Goal: Task Accomplishment & Management: Complete application form

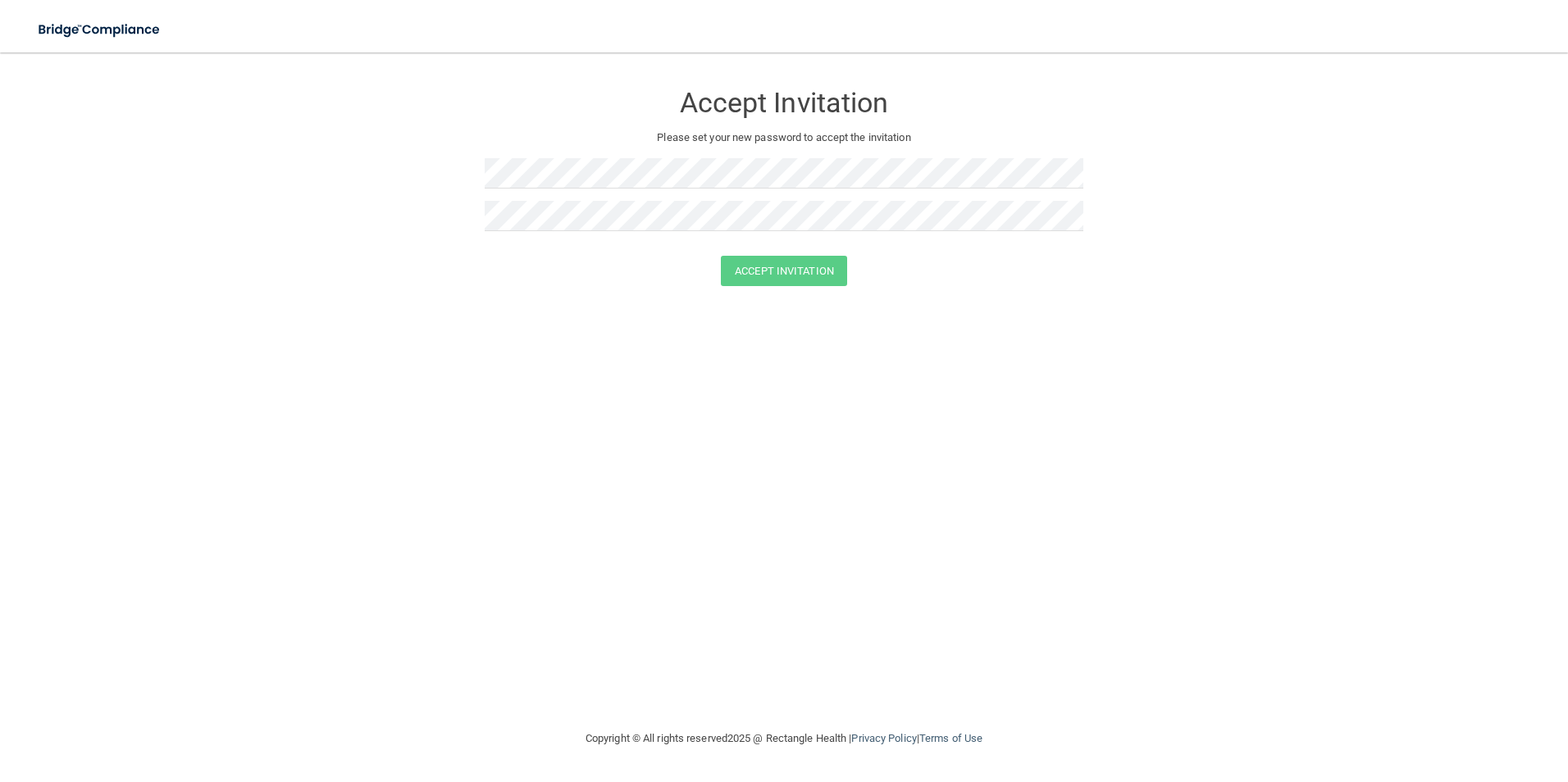
click at [498, 194] on div at bounding box center [784, 179] width 598 height 43
click at [813, 278] on button "Accept Invitation" at bounding box center [784, 270] width 126 height 30
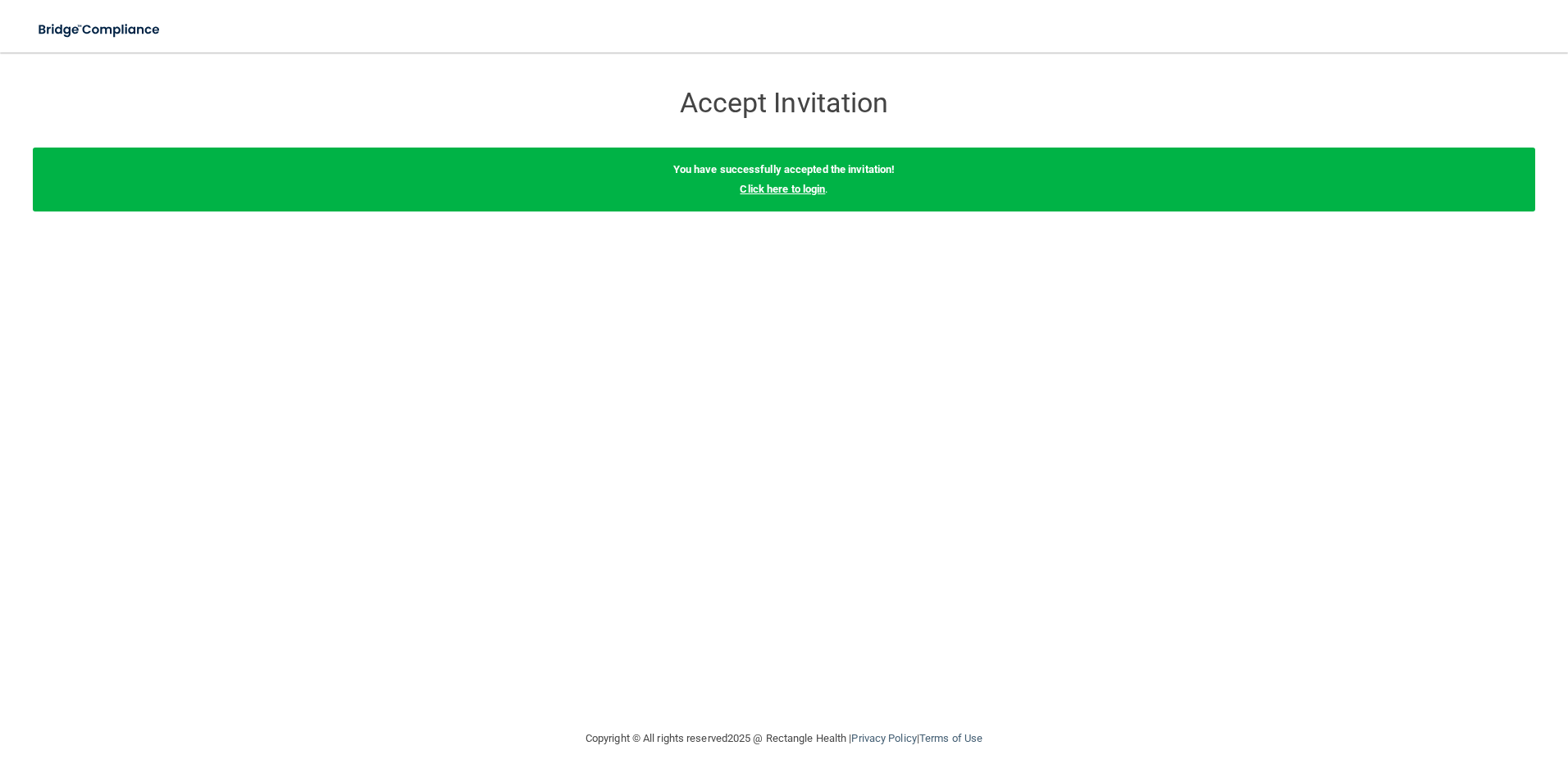
click at [805, 185] on link "Click here to login" at bounding box center [782, 189] width 85 height 13
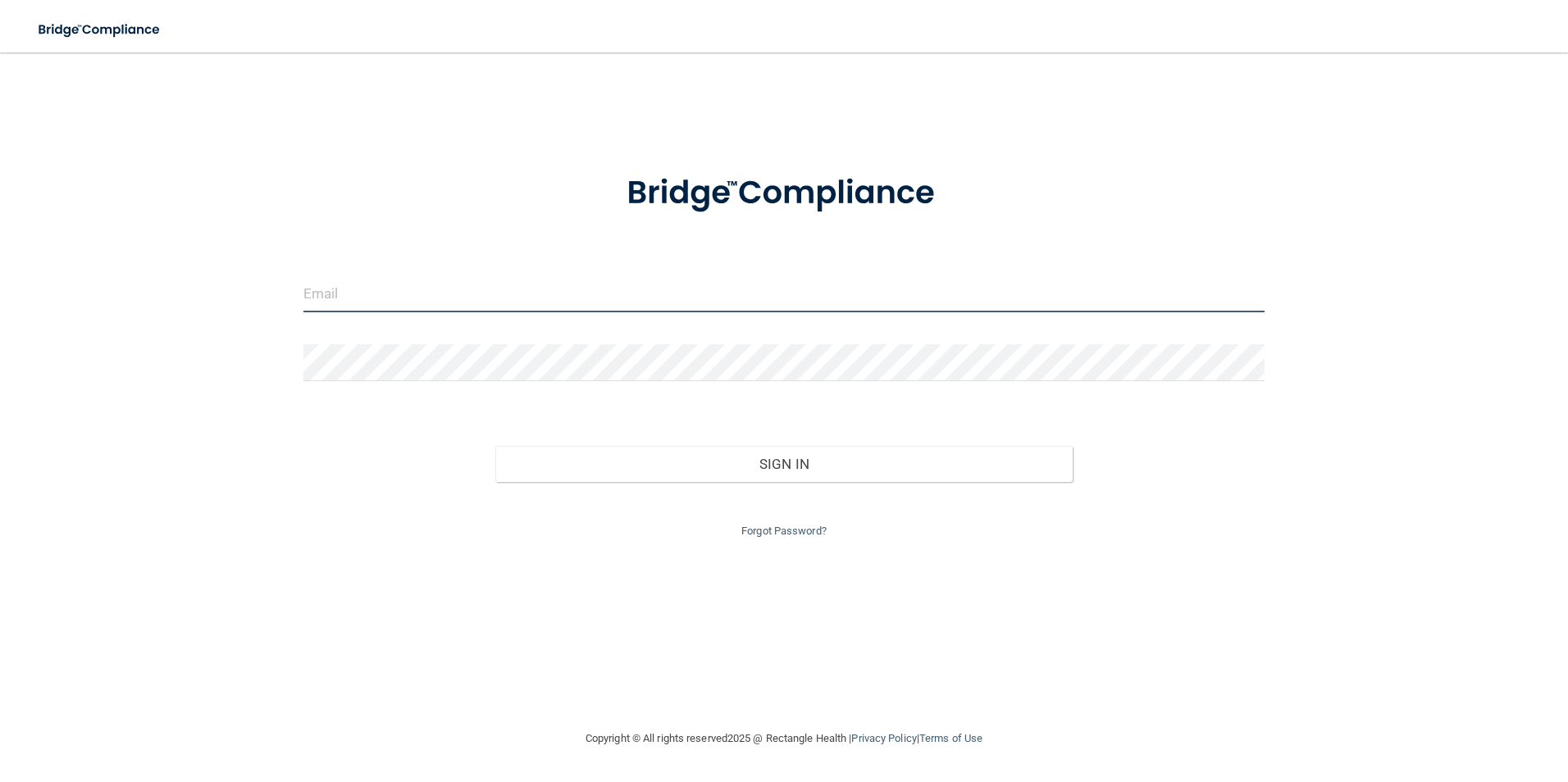
click at [342, 292] on input "email" at bounding box center [784, 294] width 962 height 37
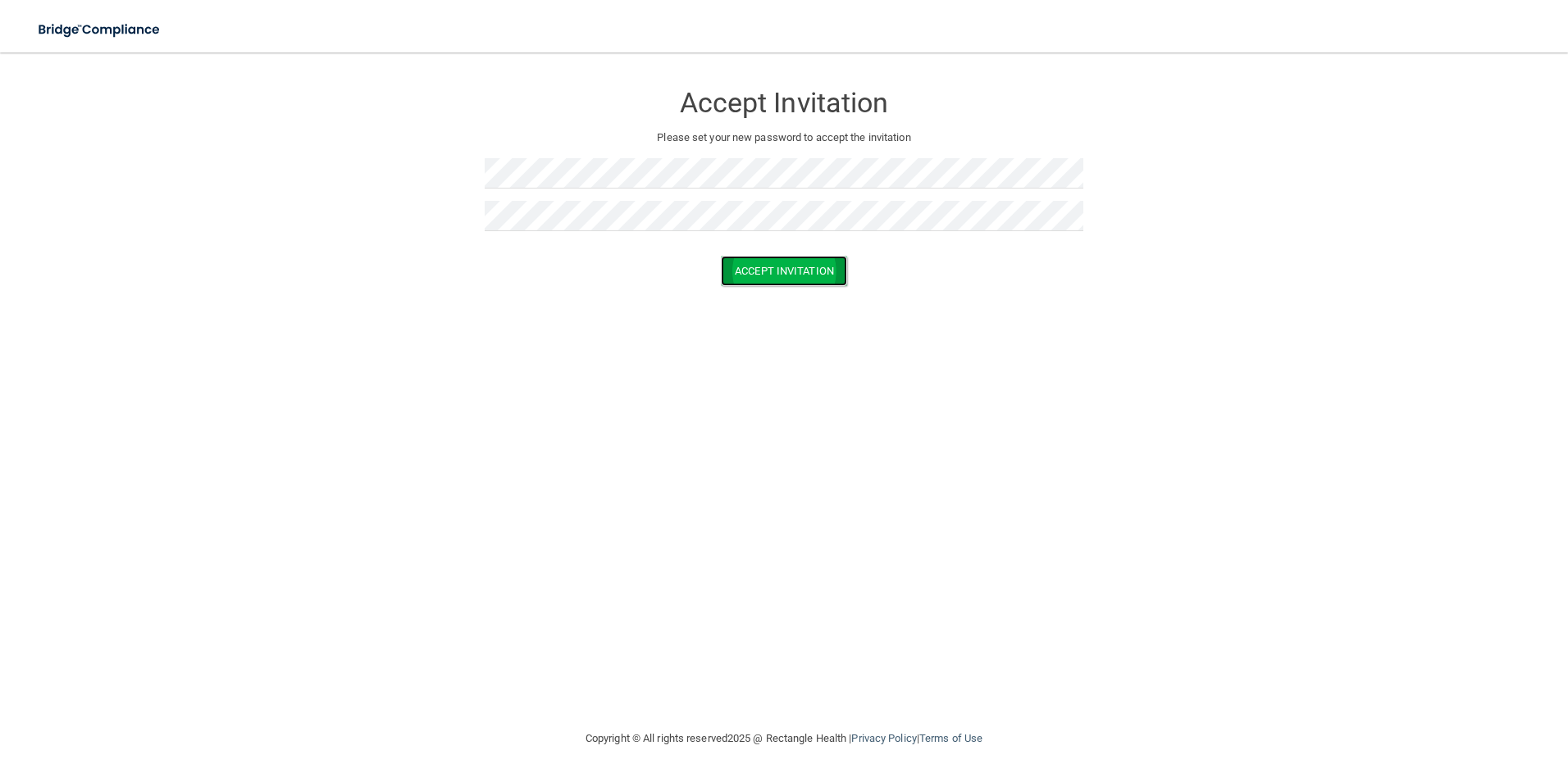
click at [759, 273] on button "Accept Invitation" at bounding box center [784, 270] width 126 height 30
click at [759, 295] on button "Accept Invitation" at bounding box center [784, 294] width 126 height 30
click at [795, 294] on button "Accept Invitation" at bounding box center [784, 294] width 126 height 30
click at [801, 296] on button "Accept Invitation" at bounding box center [784, 294] width 126 height 30
